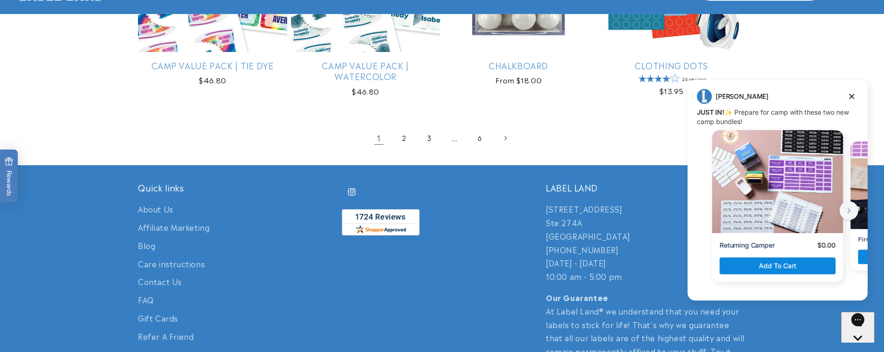
scroll to position [2041, 0]
